Goal: Task Accomplishment & Management: Use online tool/utility

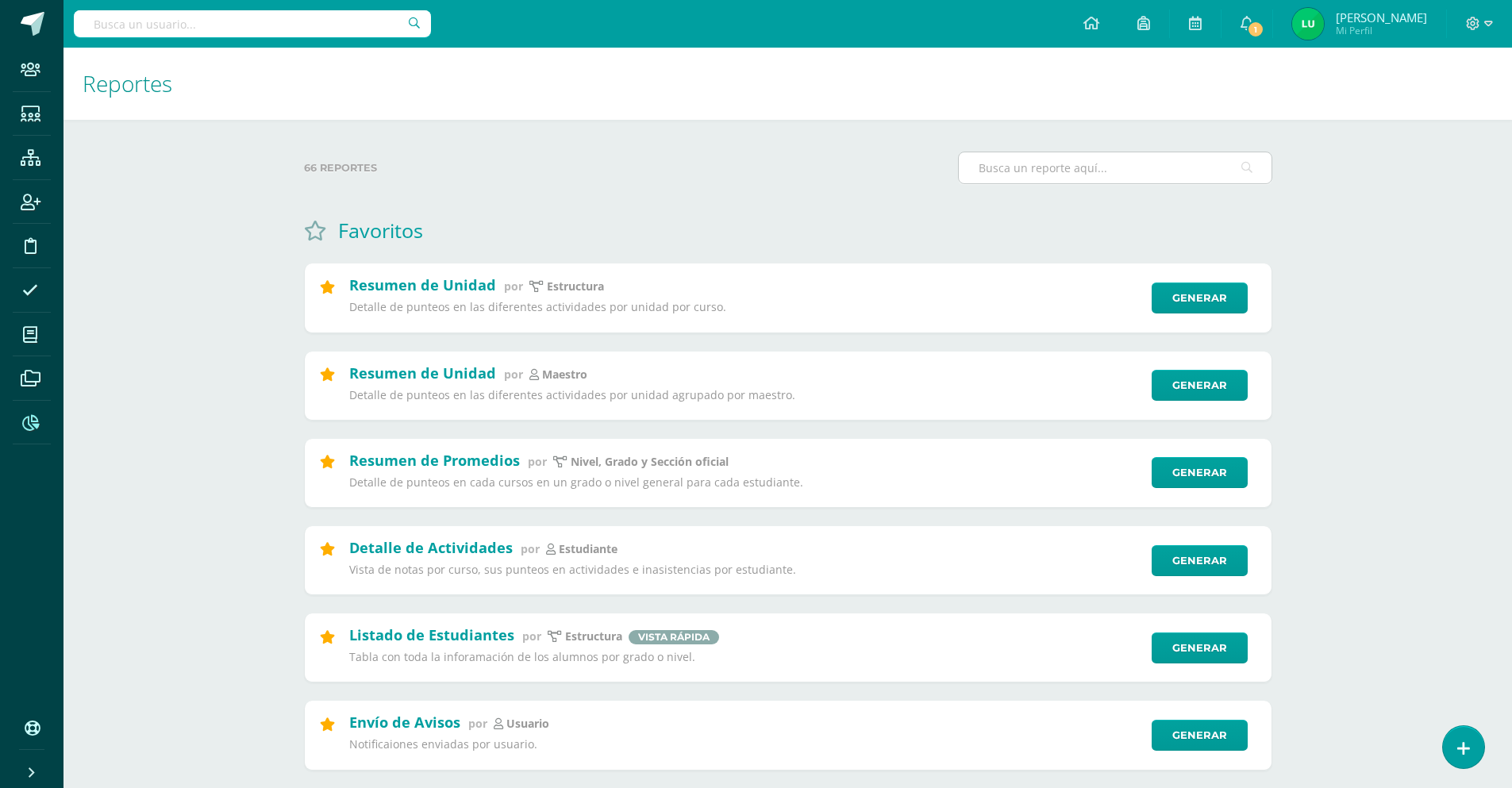
click at [1062, 169] on input "text" at bounding box center [1115, 167] width 313 height 31
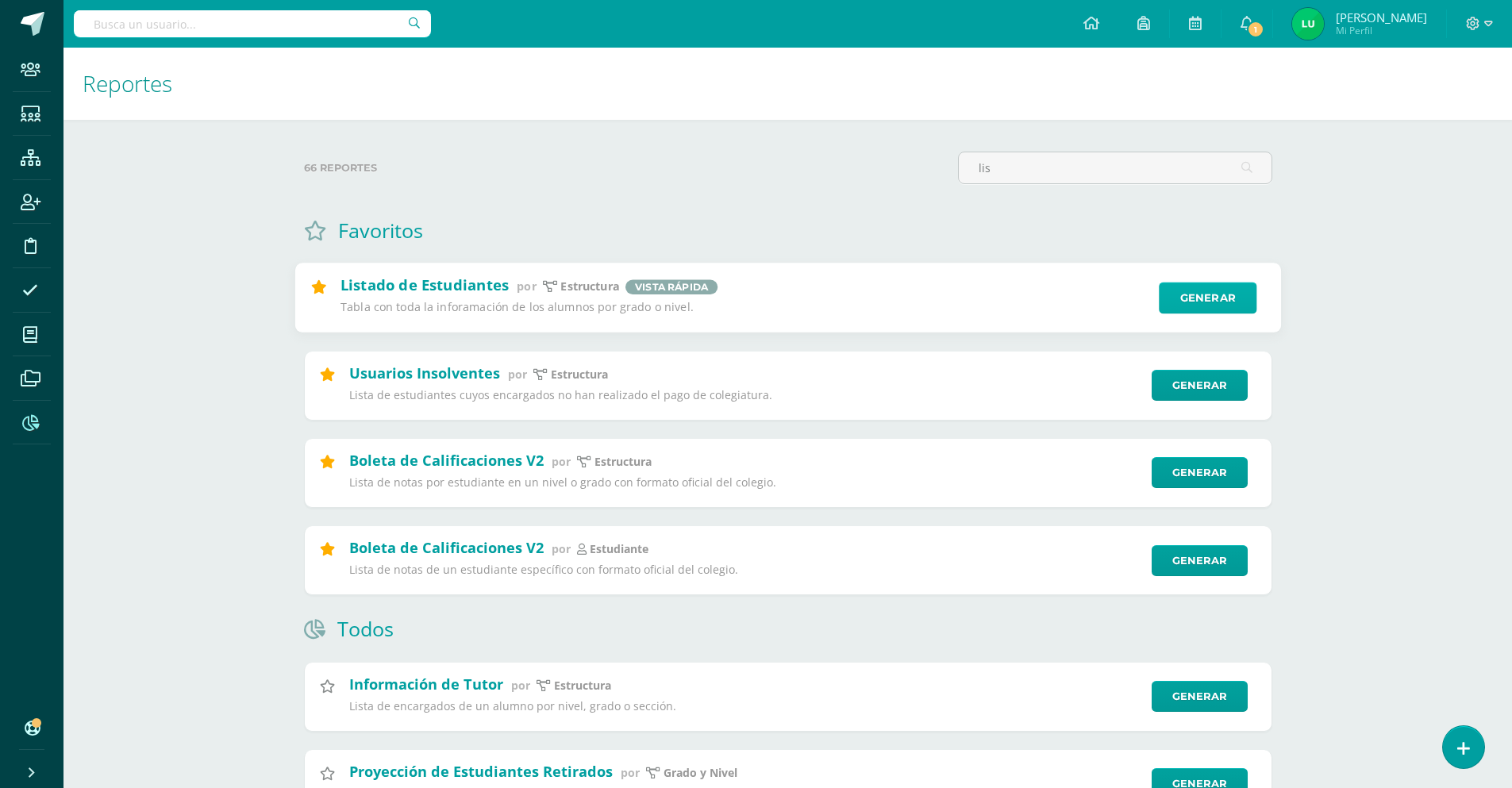
type input "lis"
click at [1222, 296] on link "Generar" at bounding box center [1207, 298] width 97 height 32
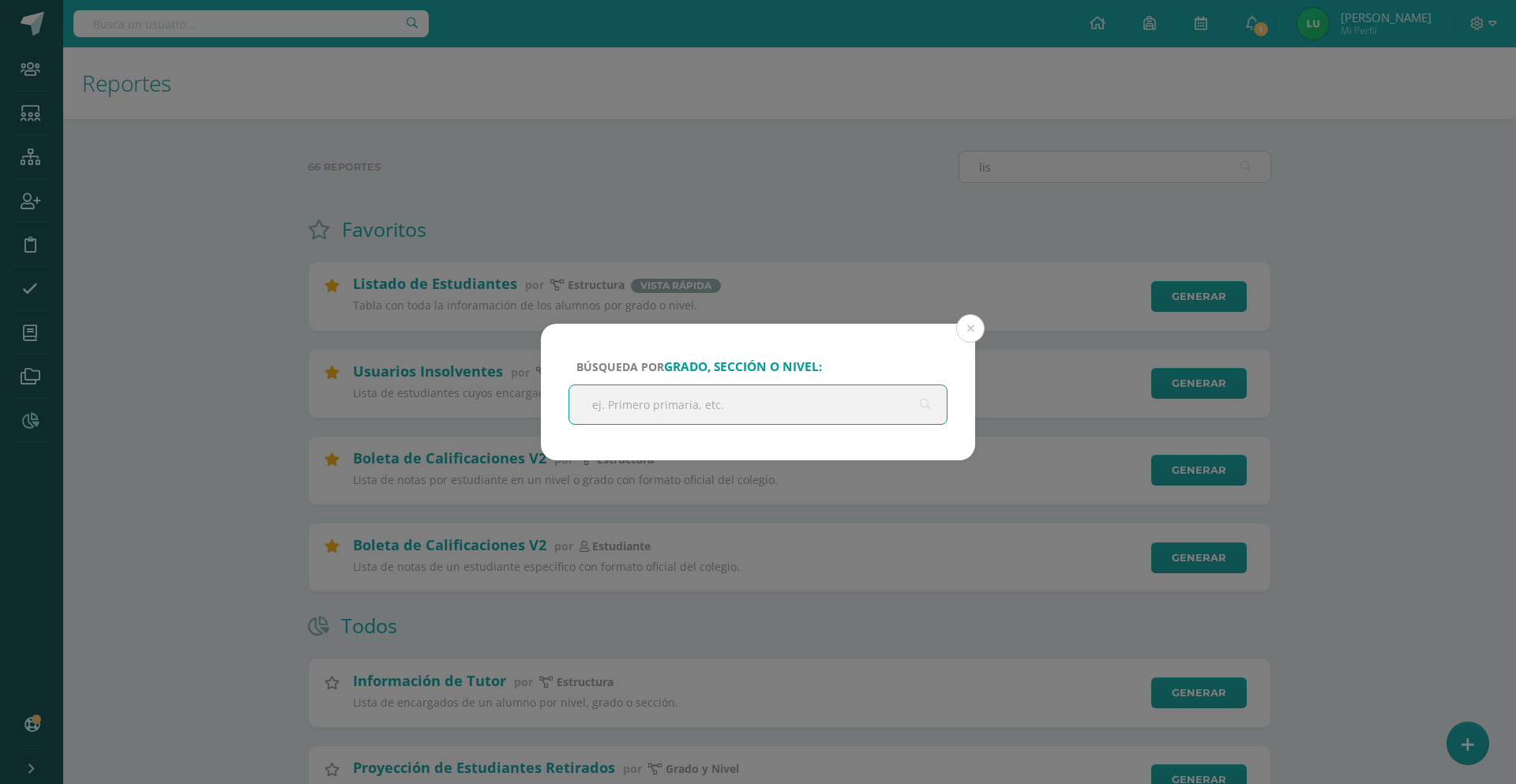
type input "s"
type input "sexto"
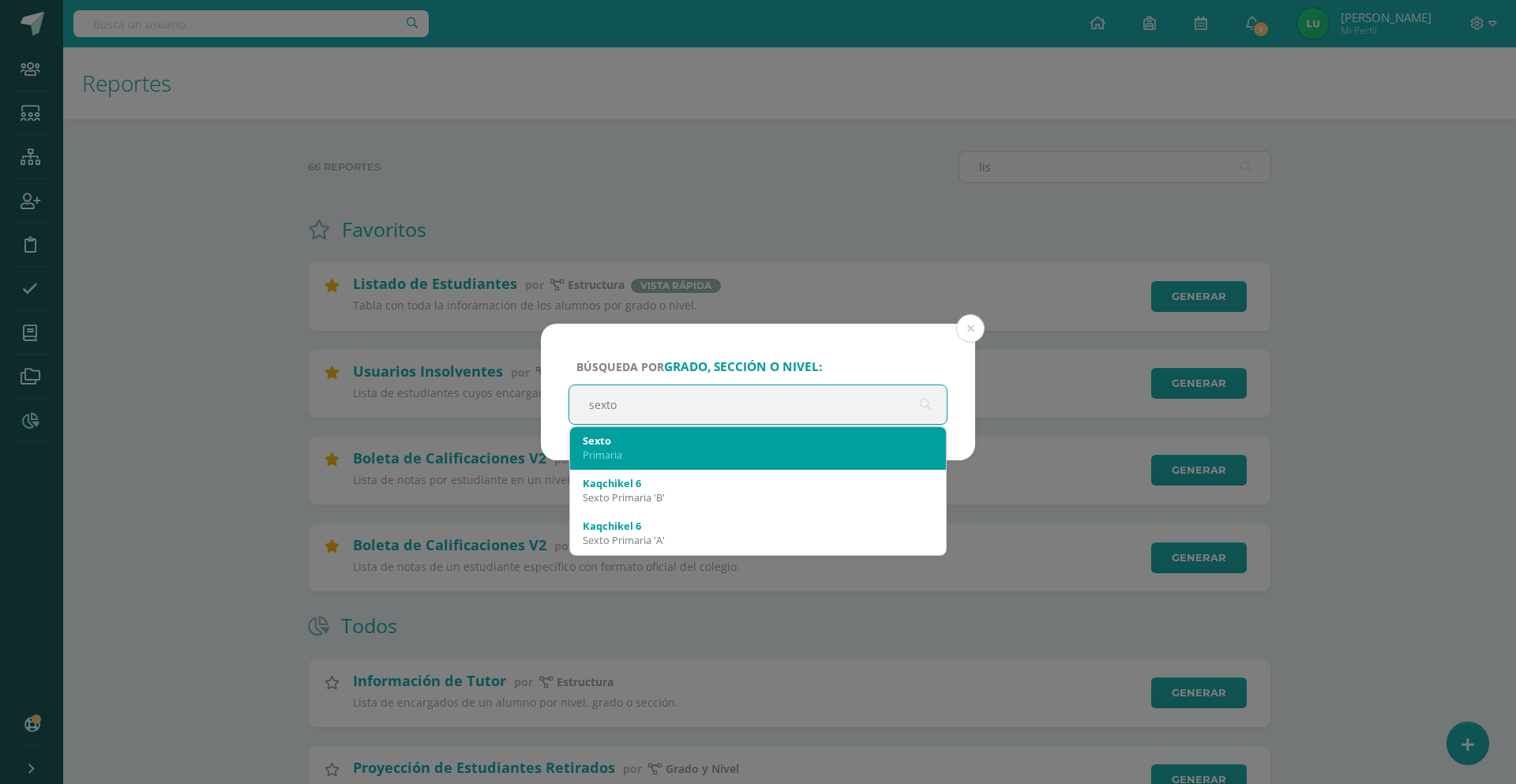
click at [619, 435] on div "Sexto" at bounding box center [758, 441] width 350 height 14
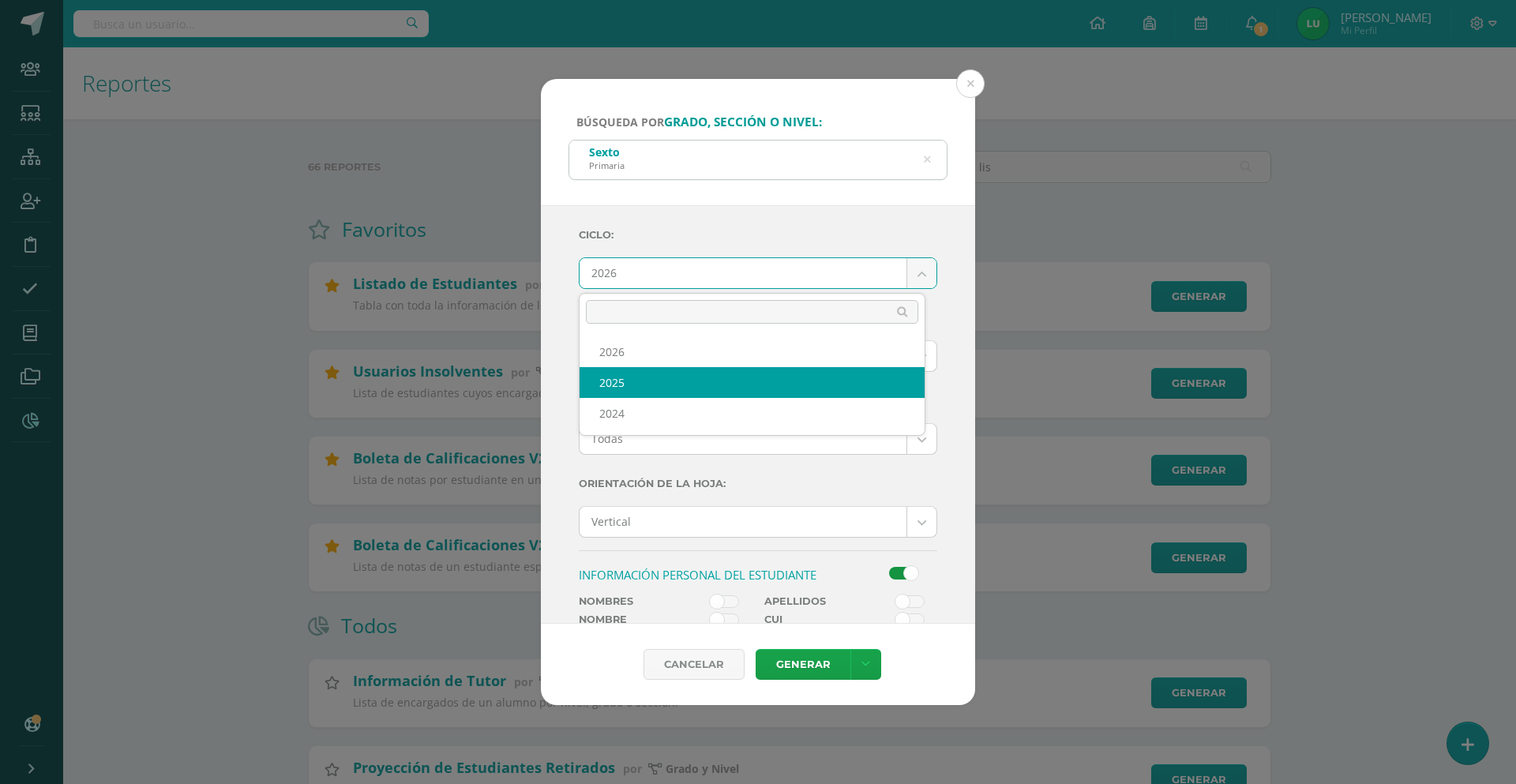
select select "4"
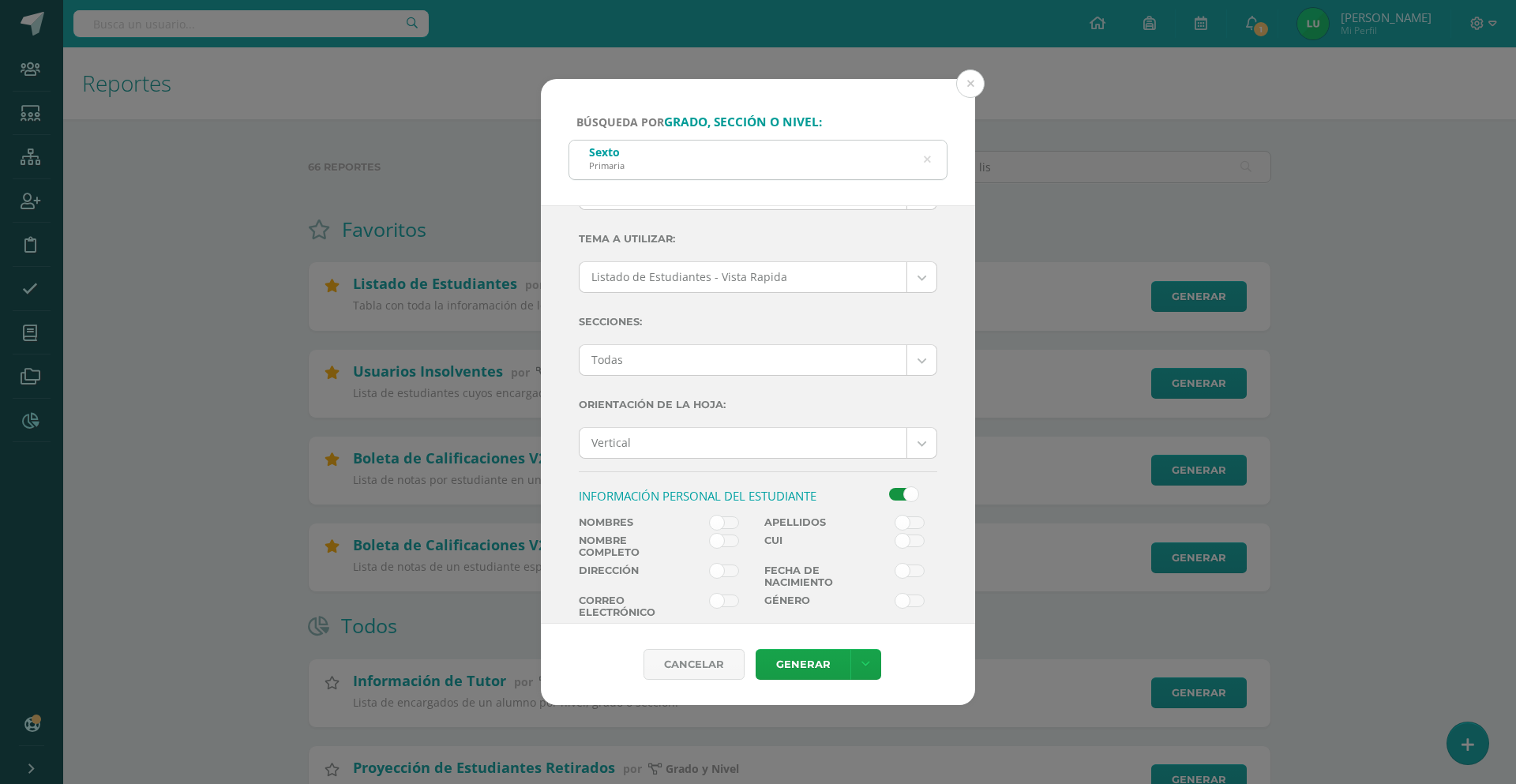
scroll to position [237, 0]
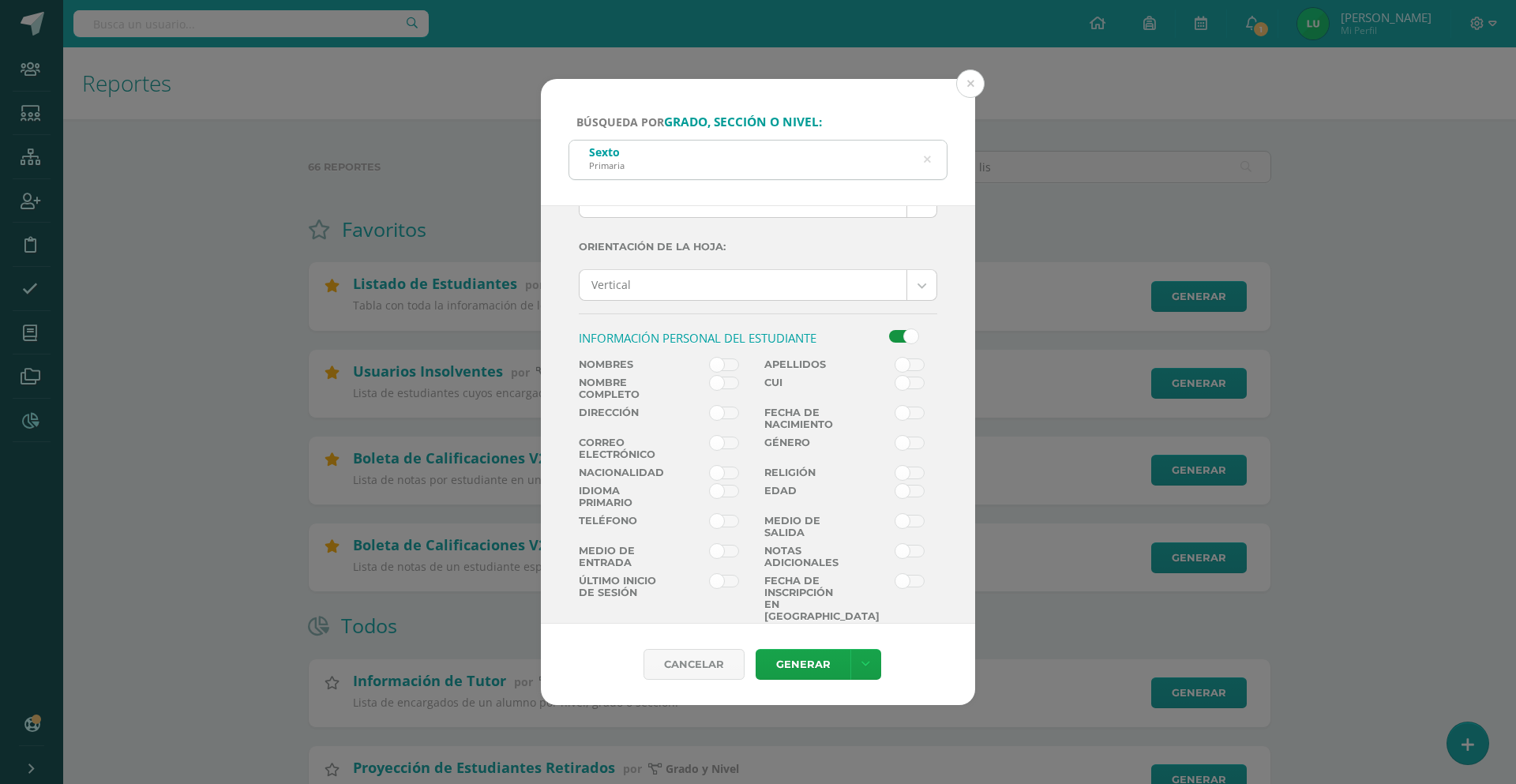
click at [724, 385] on span at bounding box center [724, 383] width 29 height 13
click at [0, 0] on input "checkbox" at bounding box center [0, 0] width 0 height 0
click at [862, 664] on icon at bounding box center [866, 664] width 9 height 14
click at [879, 567] on link "Descargar como HTML" at bounding box center [865, 562] width 168 height 24
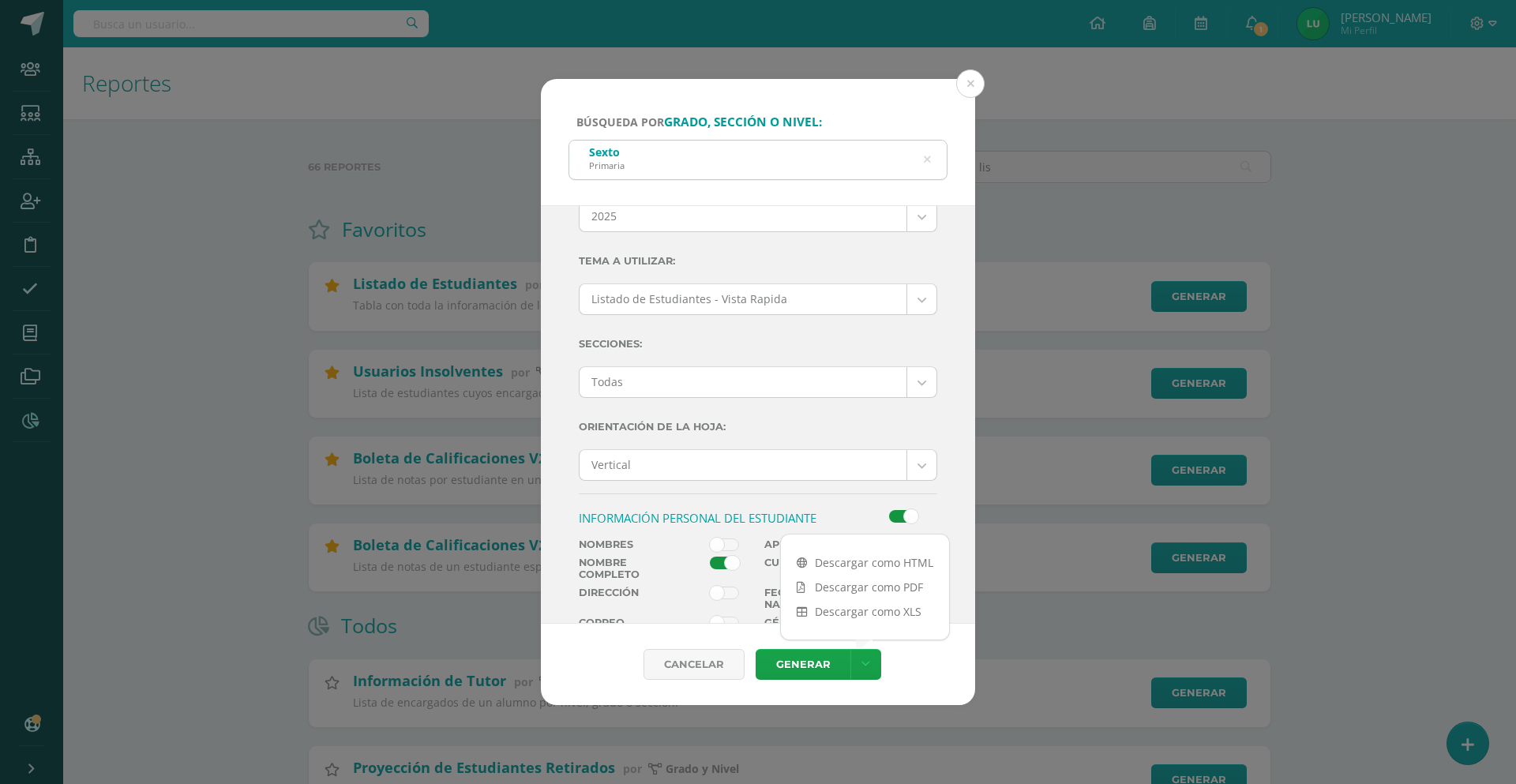
scroll to position [0, 0]
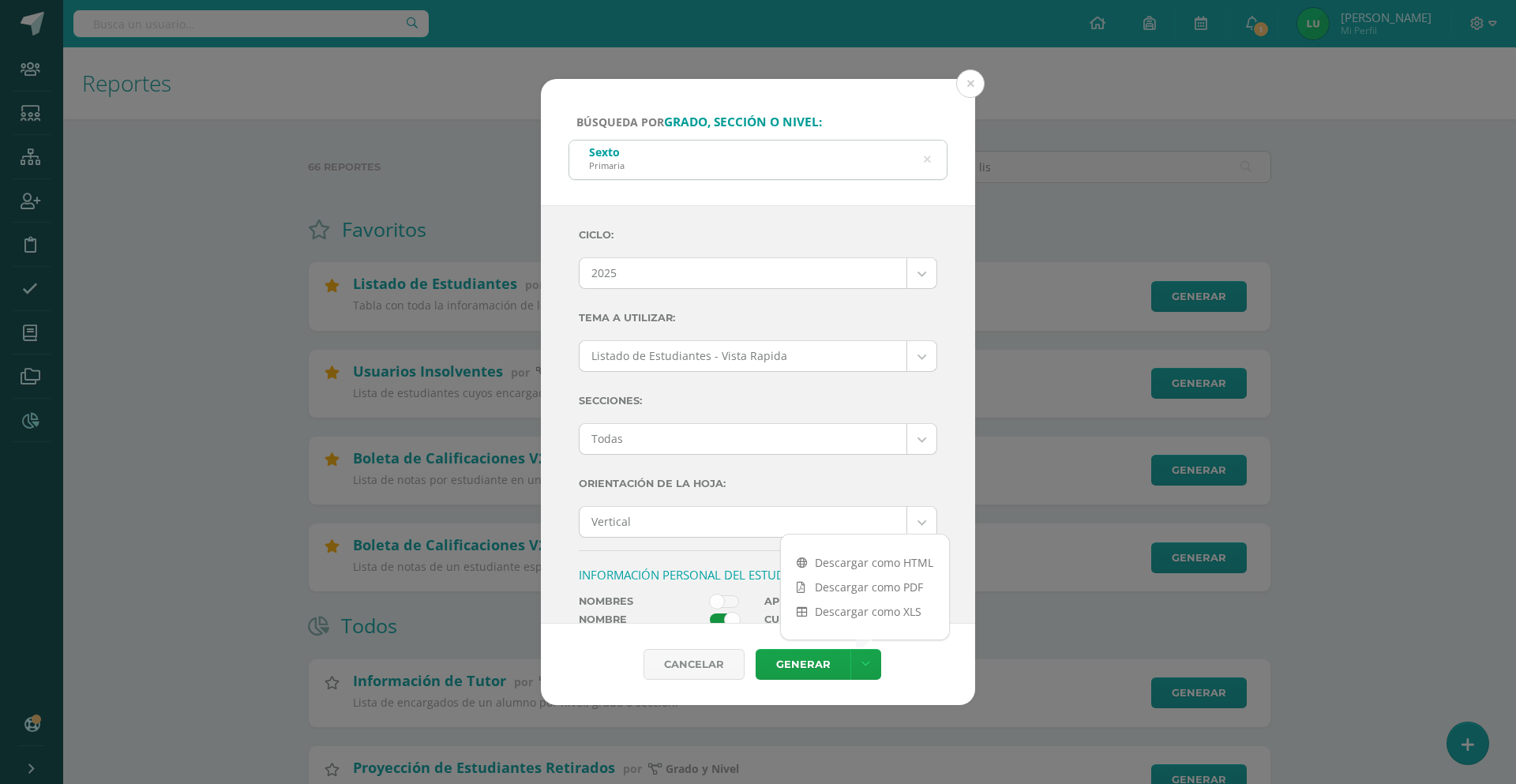
click at [738, 480] on label "Orientación de la hoja:" at bounding box center [758, 483] width 359 height 33
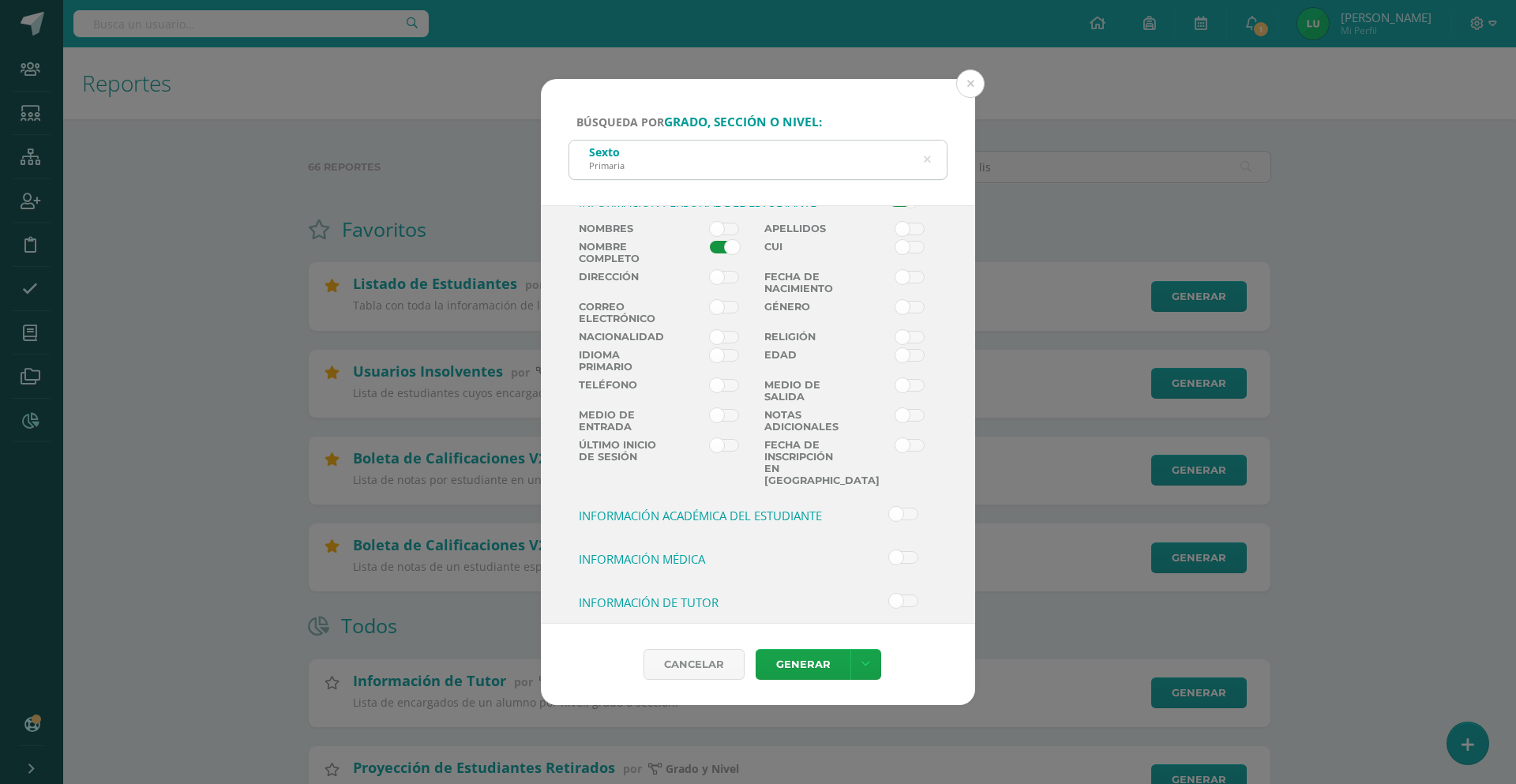
scroll to position [215, 0]
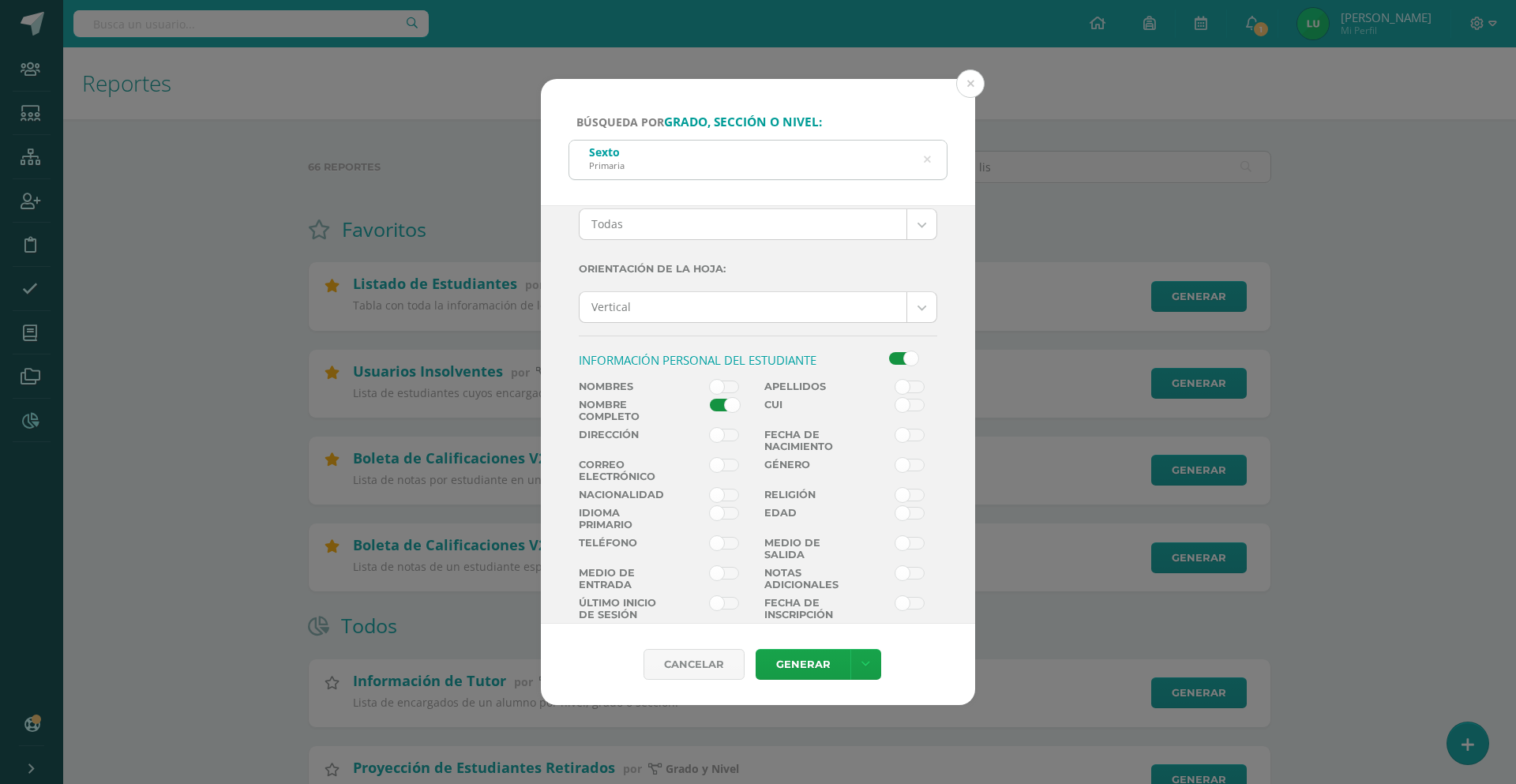
click at [716, 399] on span at bounding box center [724, 405] width 29 height 13
click at [0, 0] on input "checkbox" at bounding box center [0, 0] width 0 height 0
click at [717, 387] on span at bounding box center [724, 387] width 29 height 13
click at [0, 0] on input "checkbox" at bounding box center [0, 0] width 0 height 0
click at [897, 384] on span at bounding box center [910, 387] width 29 height 13
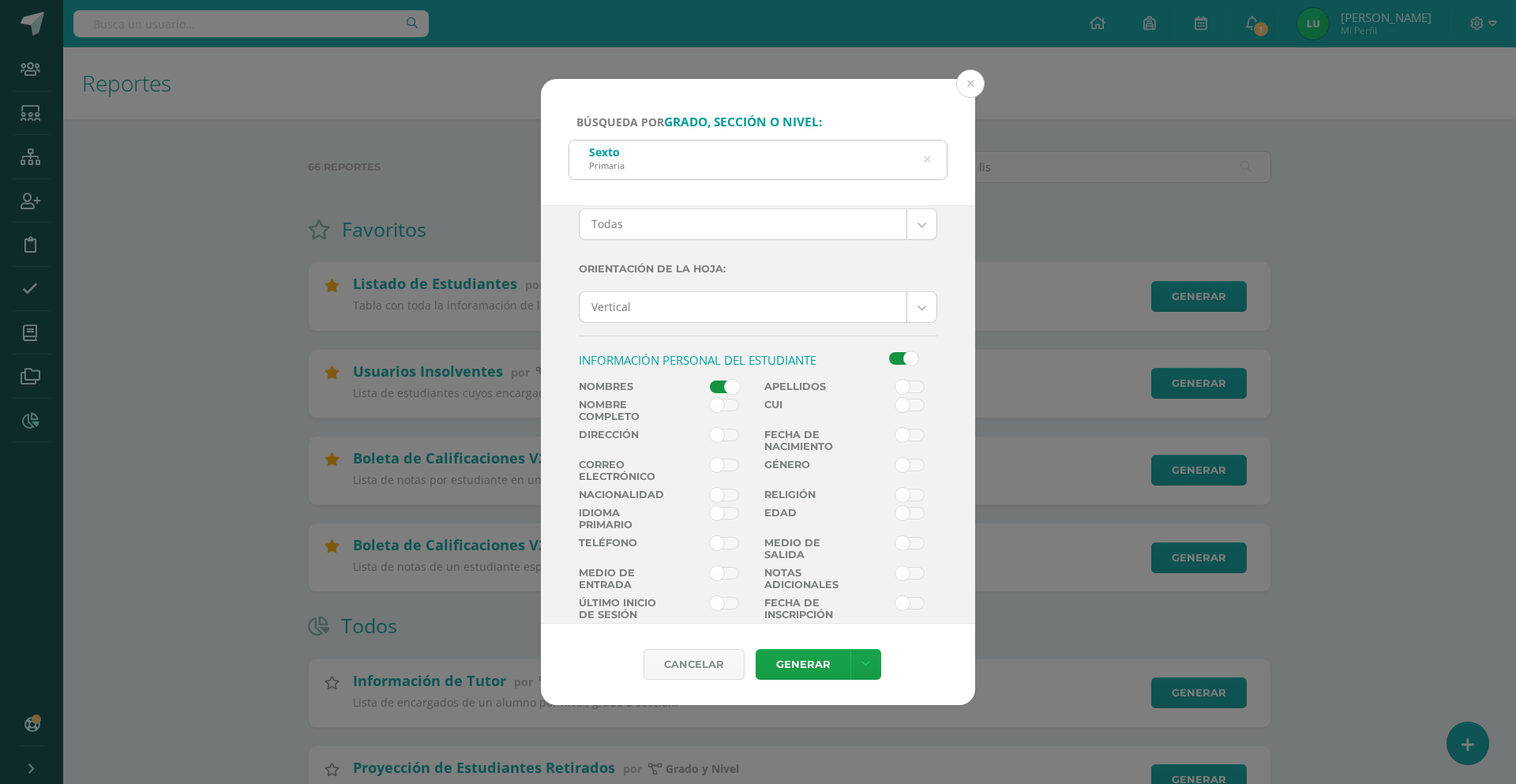
click at [0, 0] on input "checkbox" at bounding box center [0, 0] width 0 height 0
click at [865, 664] on icon at bounding box center [866, 664] width 9 height 14
click at [875, 568] on link "Descargar como HTML" at bounding box center [865, 562] width 168 height 24
